Goal: Book appointment/travel/reservation

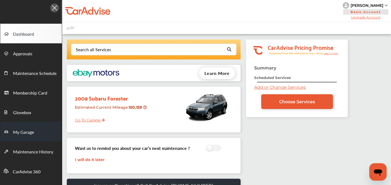
click at [27, 128] on link "My Garage" at bounding box center [31, 132] width 62 height 20
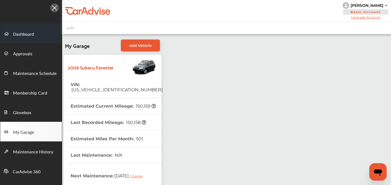
click at [30, 34] on span "Dashboard" at bounding box center [23, 34] width 21 height 7
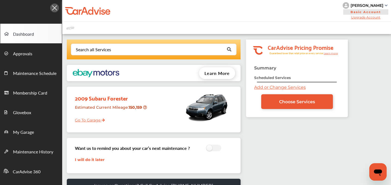
click at [261, 85] on link "Add or Change Services" at bounding box center [280, 87] width 52 height 5
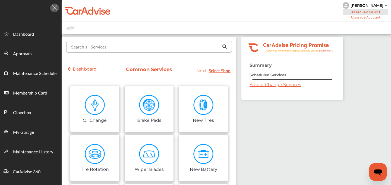
click at [138, 48] on input "text" at bounding box center [148, 46] width 162 height 11
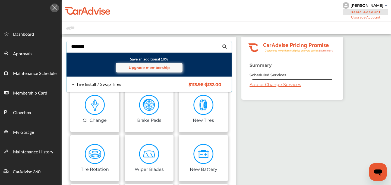
type input "********"
click at [114, 83] on div "Tire Install / Swap Tires" at bounding box center [98, 84] width 45 height 4
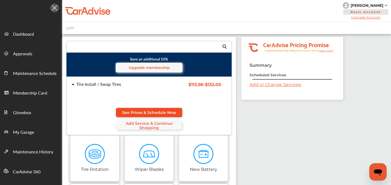
click at [149, 114] on span "See Prices & Schedule Now" at bounding box center [149, 112] width 54 height 4
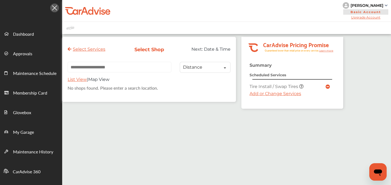
click at [246, 104] on div "Summary Scheduled Services Tire Install / Swap Tires Add or Change Services" at bounding box center [293, 86] width 102 height 46
click at [251, 96] on link "Add or Change Services" at bounding box center [276, 93] width 52 height 5
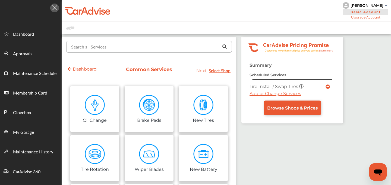
click at [136, 43] on input "text" at bounding box center [148, 46] width 162 height 11
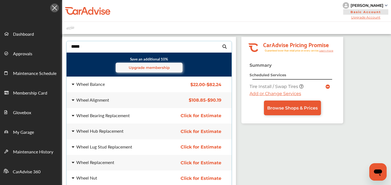
type input "*****"
